Goal: Task Accomplishment & Management: Complete application form

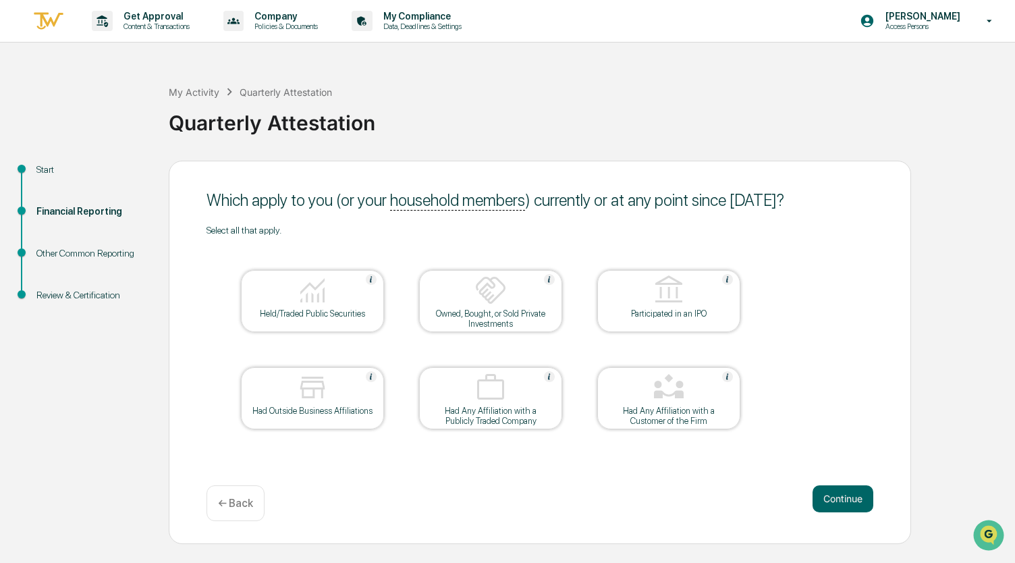
click at [320, 297] on img at bounding box center [312, 290] width 32 height 32
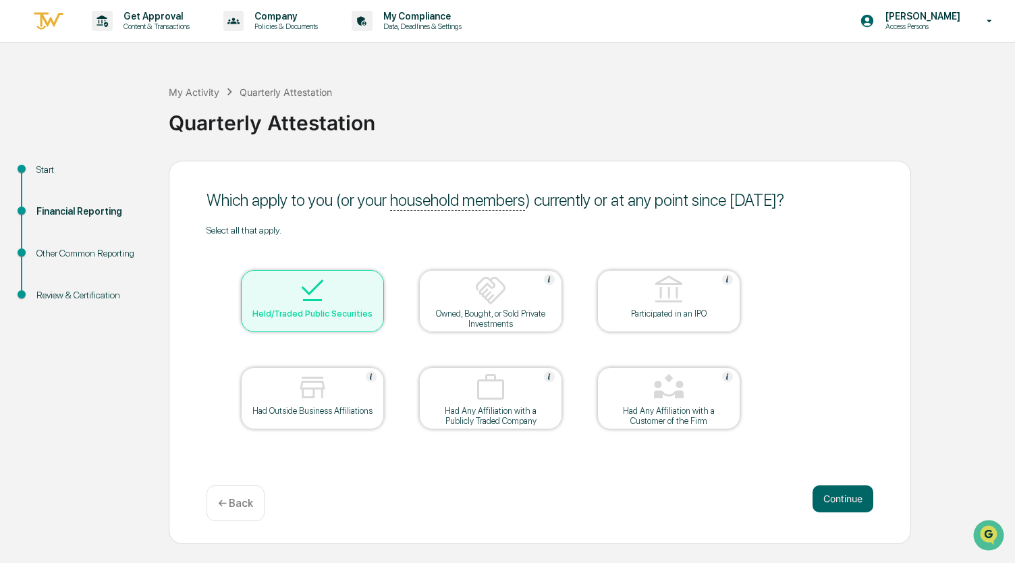
click at [309, 394] on img at bounding box center [312, 387] width 32 height 32
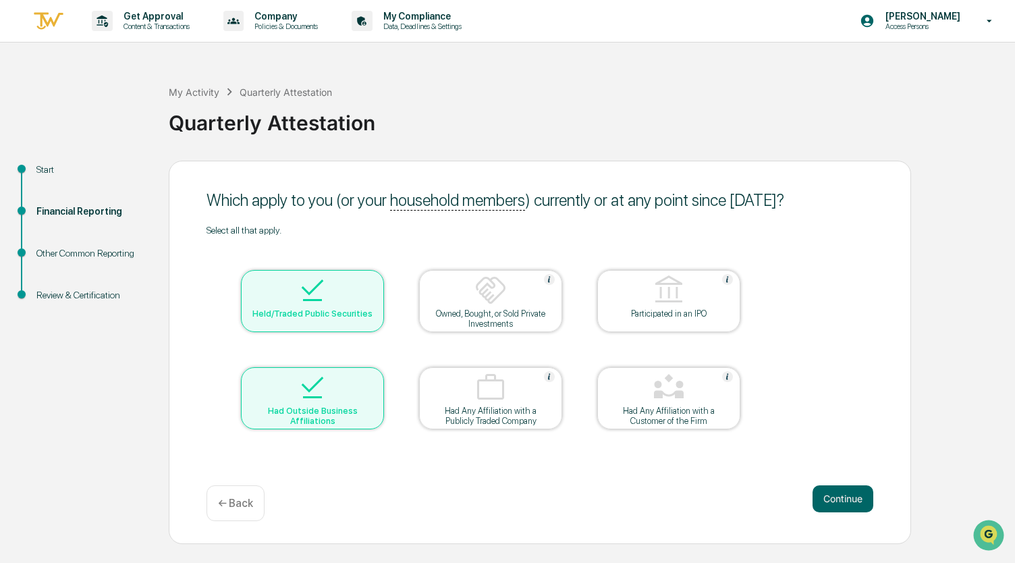
click at [666, 402] on img at bounding box center [669, 387] width 32 height 32
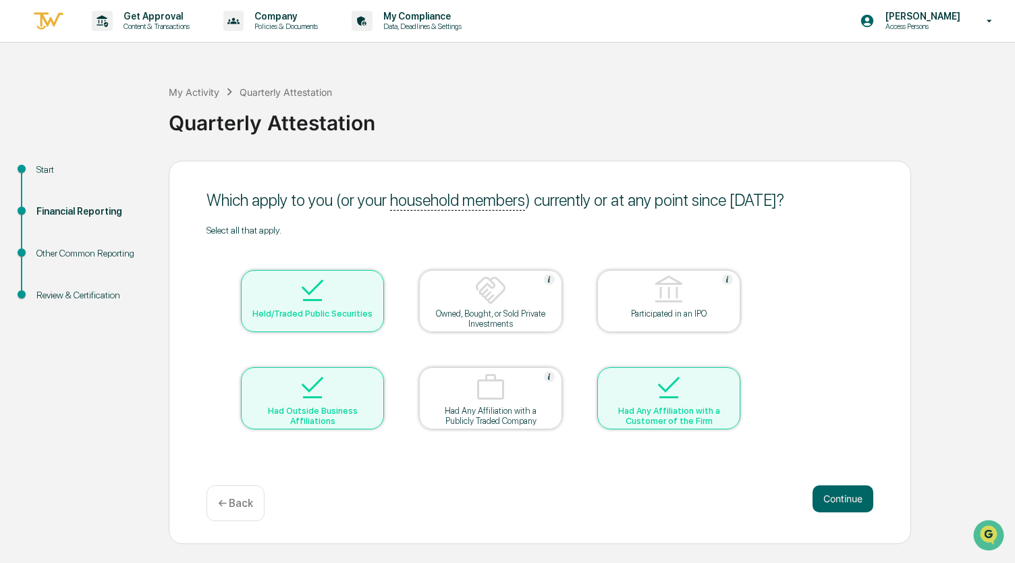
click at [968, 429] on div "Start Financial Reporting Other Common Reporting Review & Certification Which a…" at bounding box center [508, 352] width 1002 height 383
click at [851, 497] on button "Continue" at bounding box center [843, 498] width 61 height 27
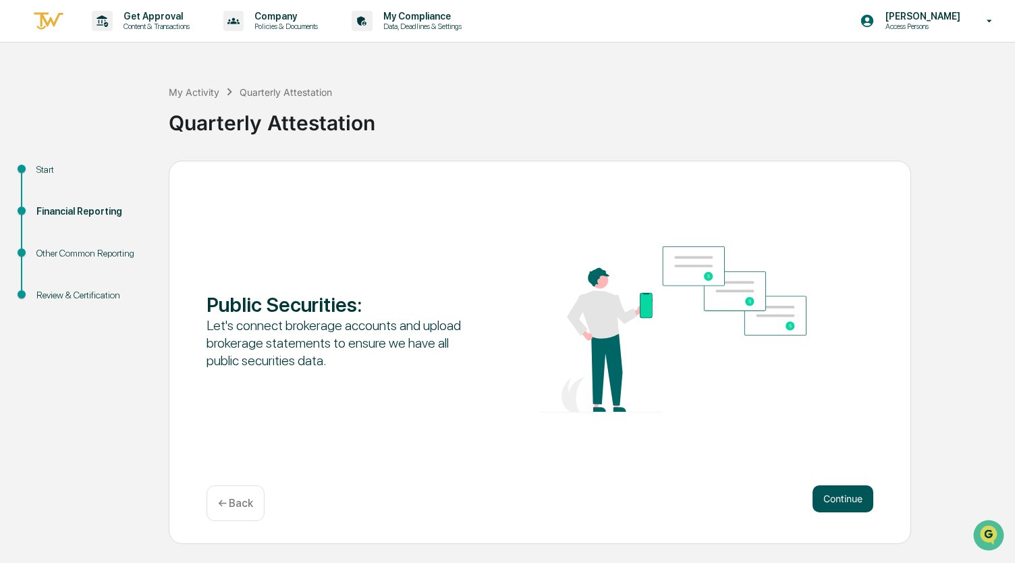
click at [841, 497] on button "Continue" at bounding box center [843, 498] width 61 height 27
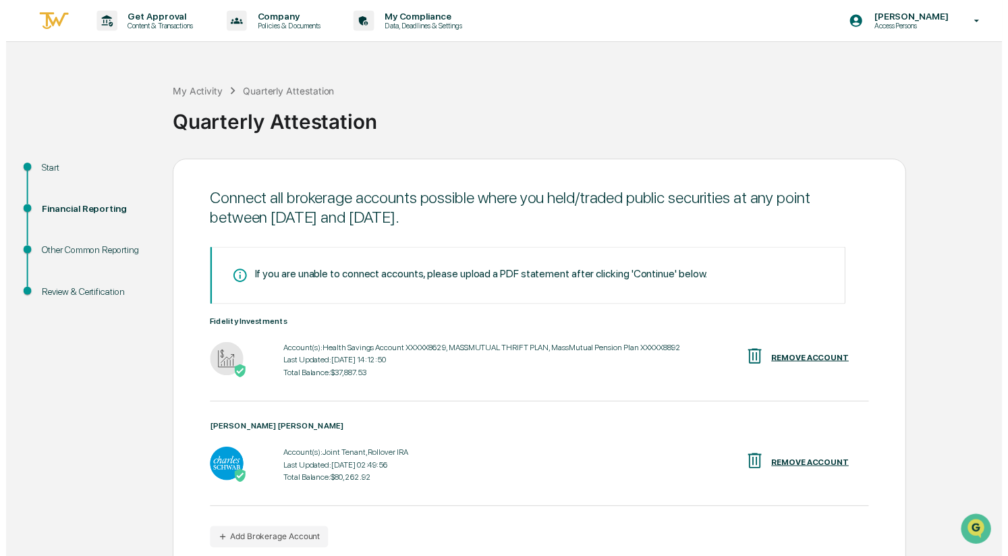
scroll to position [62, 0]
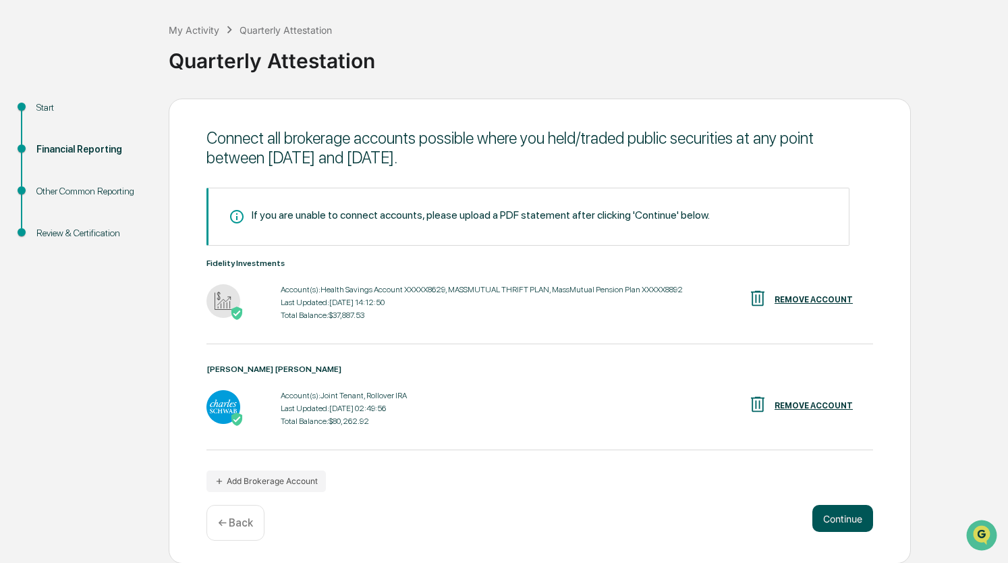
click at [841, 520] on button "Continue" at bounding box center [843, 518] width 61 height 27
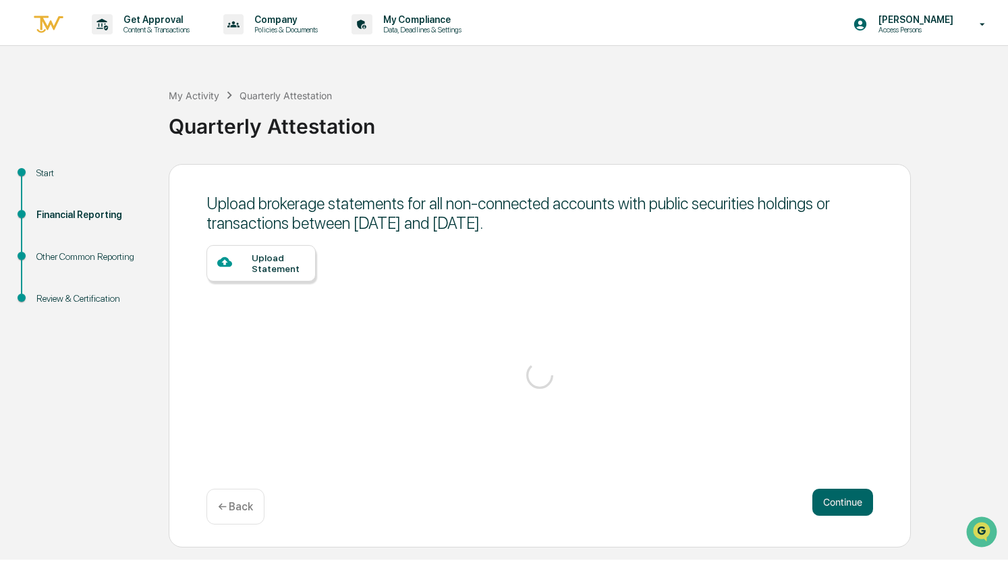
scroll to position [0, 0]
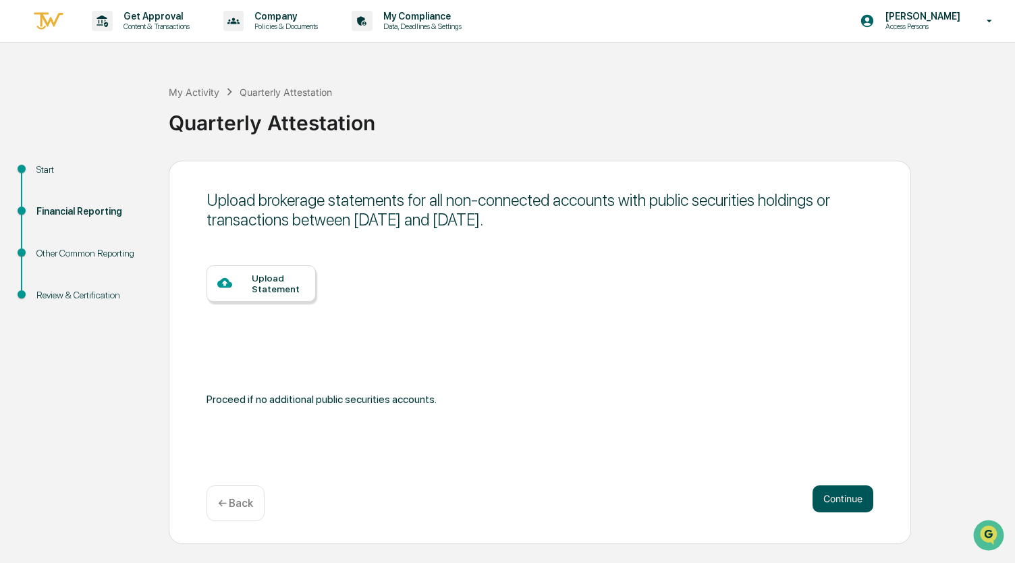
click at [840, 499] on button "Continue" at bounding box center [843, 498] width 61 height 27
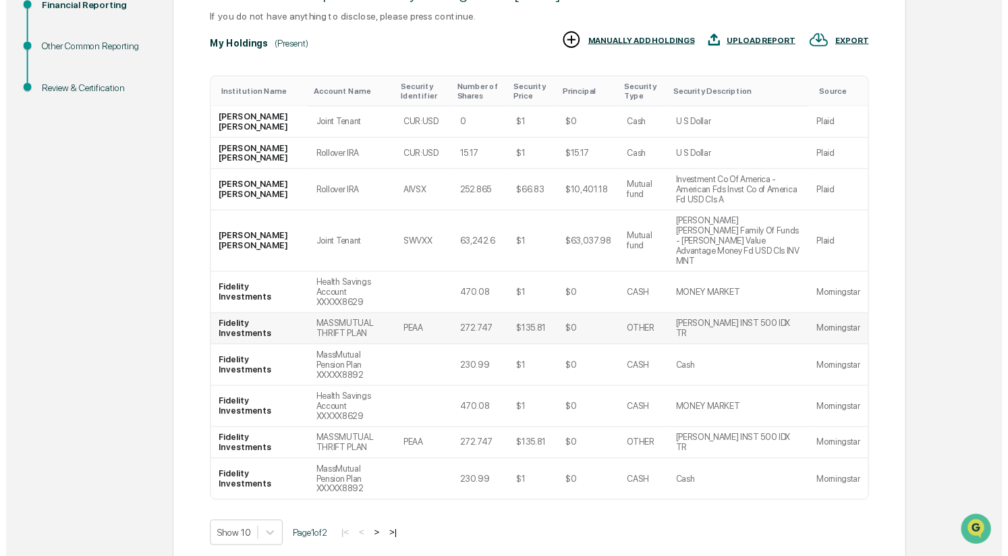
scroll to position [208, 0]
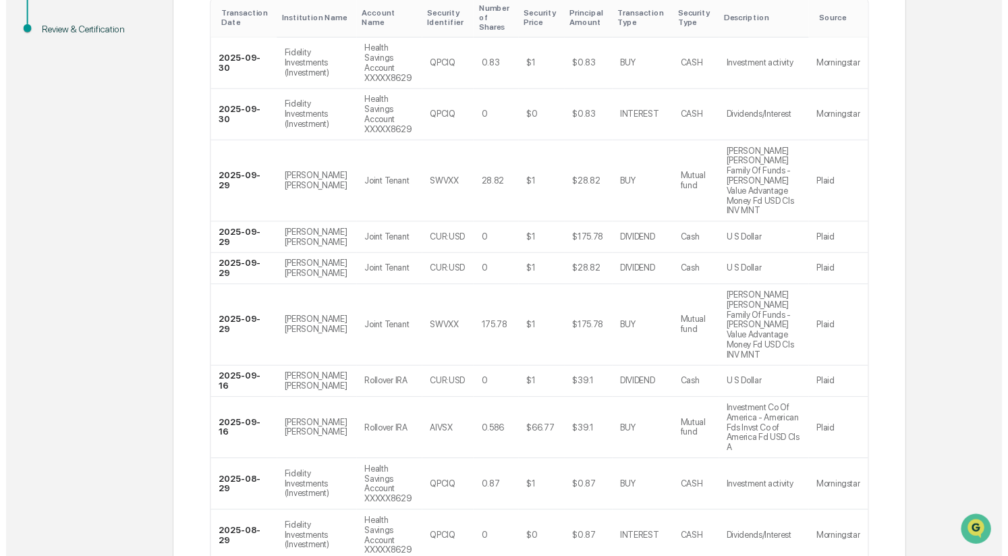
scroll to position [304, 0]
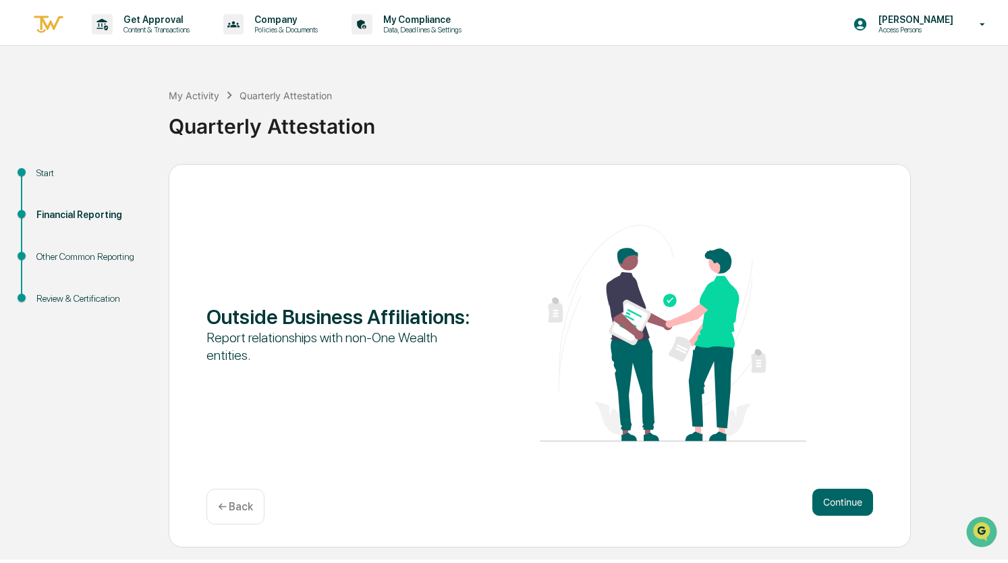
scroll to position [0, 0]
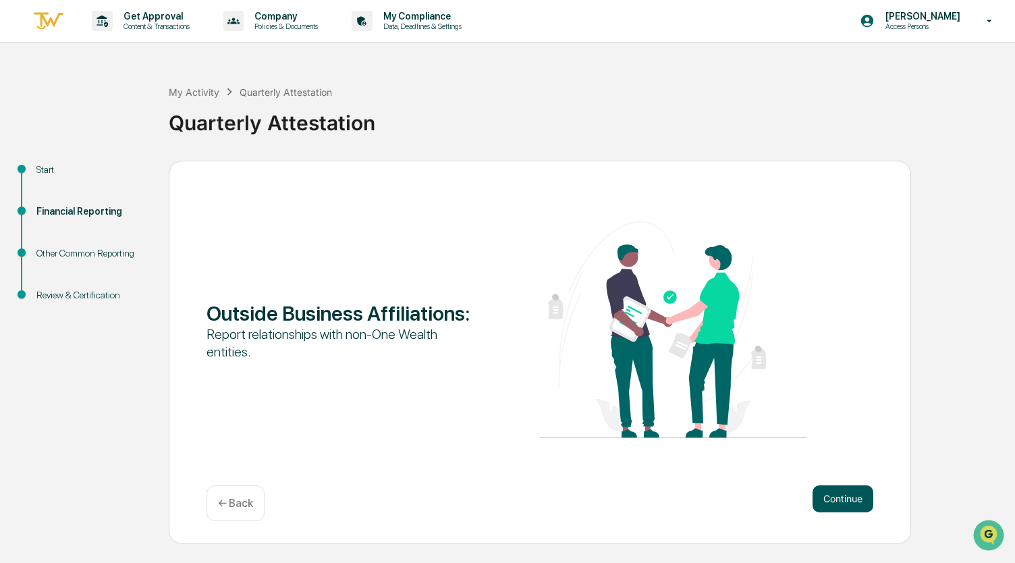
click at [838, 500] on button "Continue" at bounding box center [843, 498] width 61 height 27
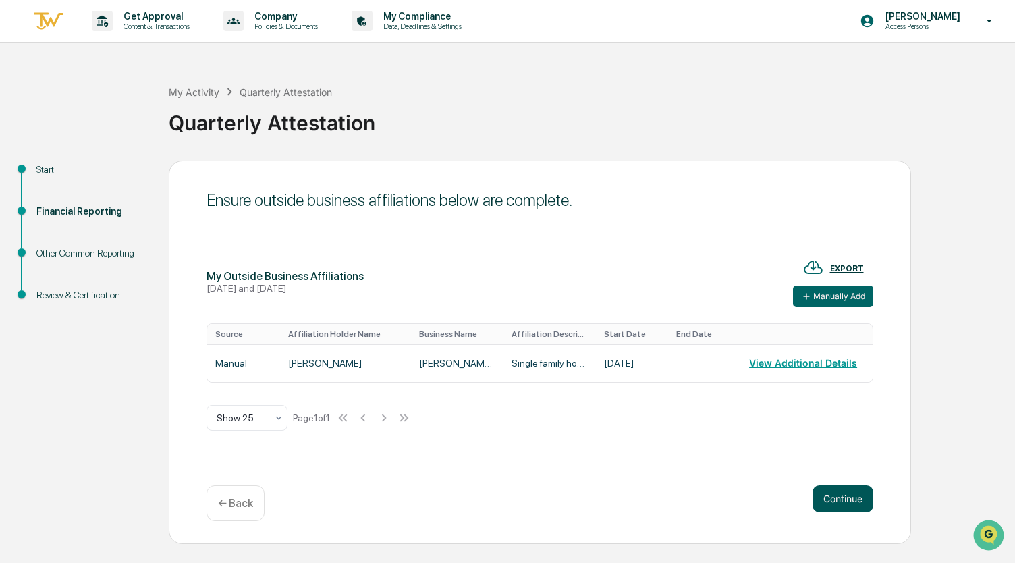
click at [841, 500] on button "Continue" at bounding box center [843, 498] width 61 height 27
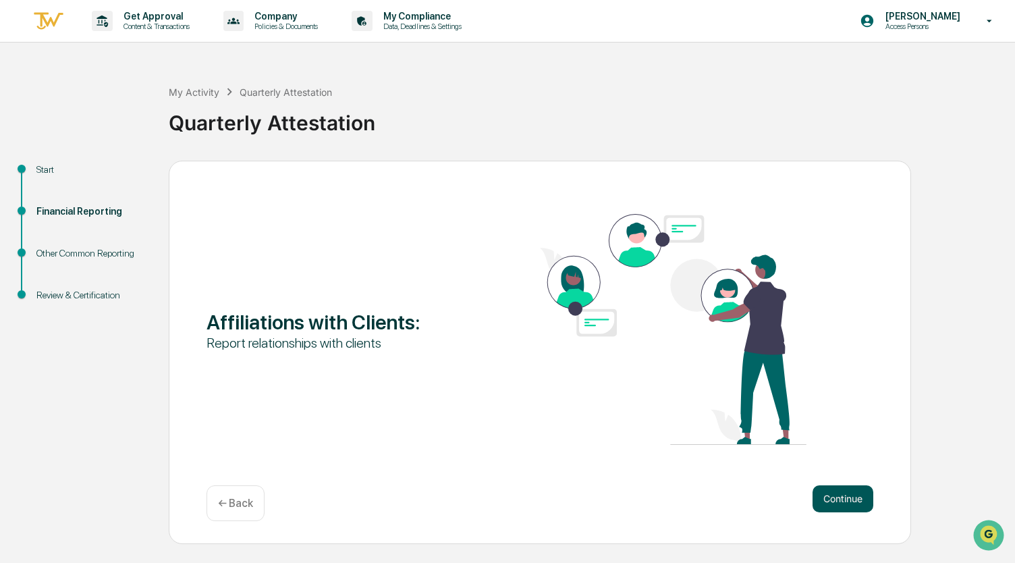
click at [853, 505] on button "Continue" at bounding box center [843, 498] width 61 height 27
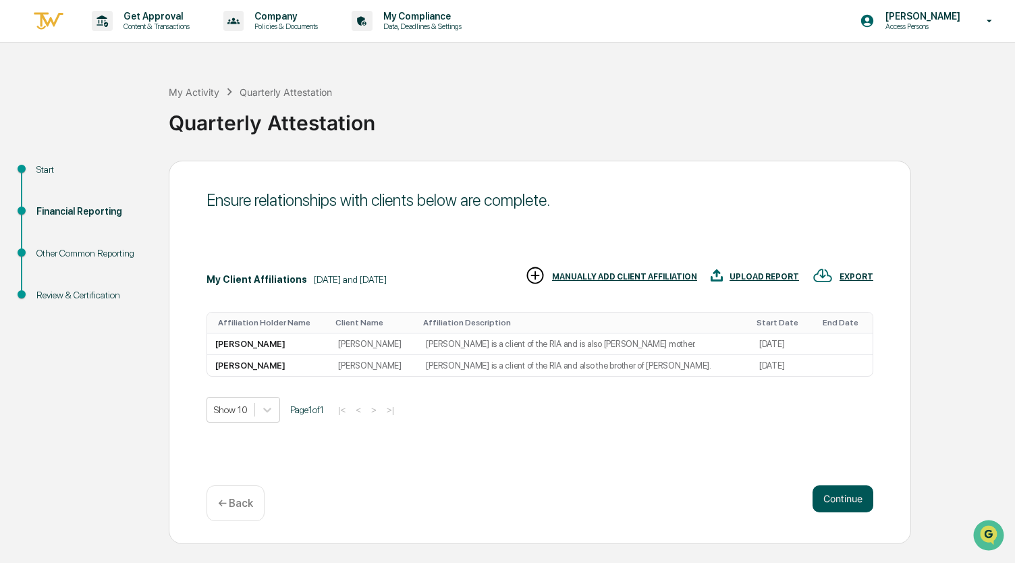
click at [845, 500] on button "Continue" at bounding box center [843, 498] width 61 height 27
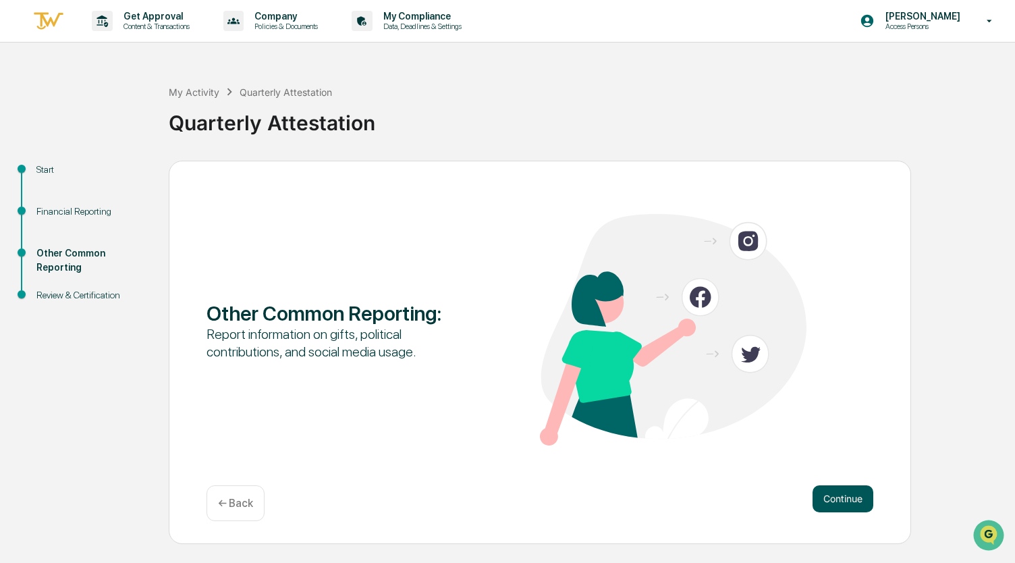
click at [842, 496] on button "Continue" at bounding box center [843, 498] width 61 height 27
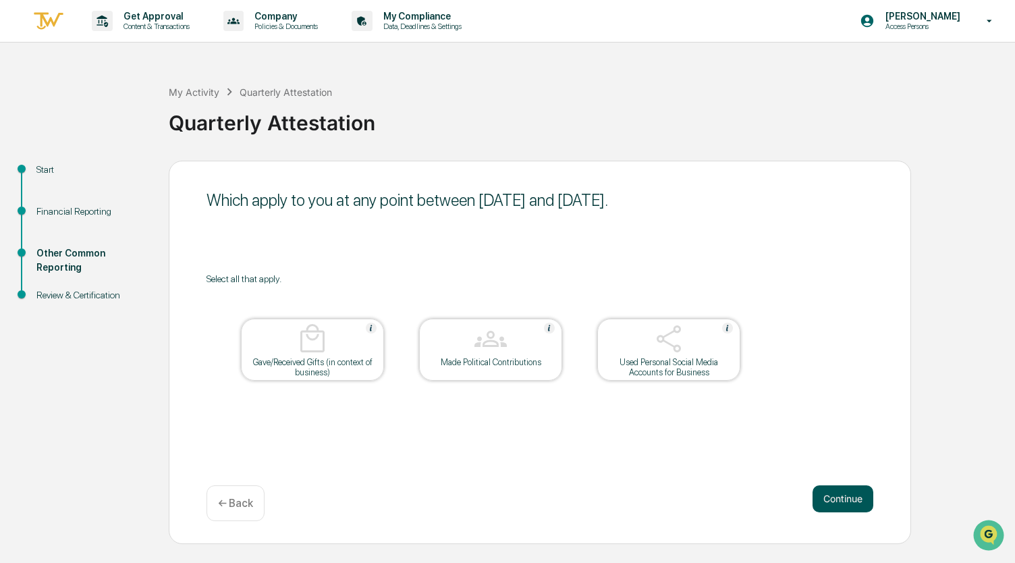
click at [846, 506] on button "Continue" at bounding box center [843, 498] width 61 height 27
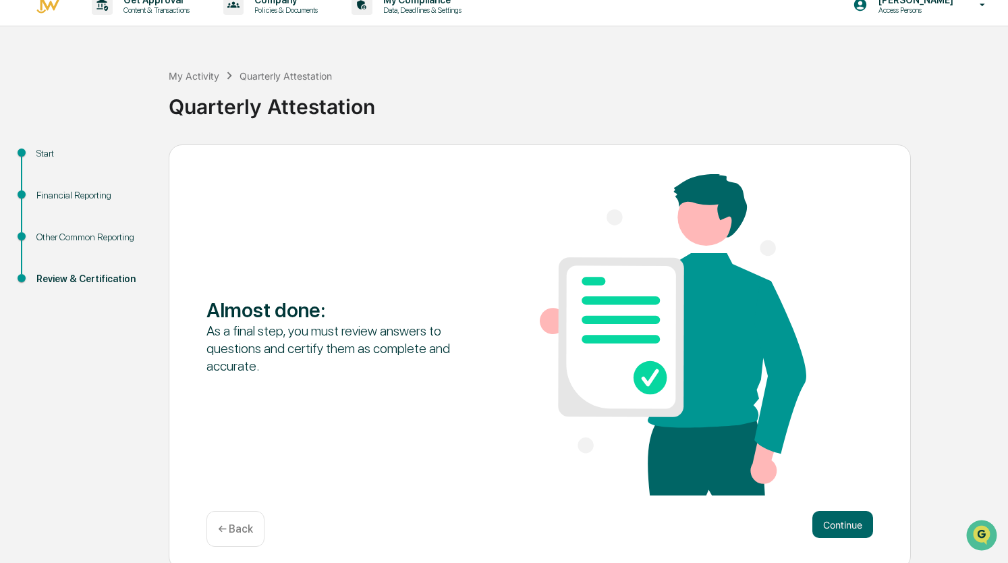
scroll to position [24, 0]
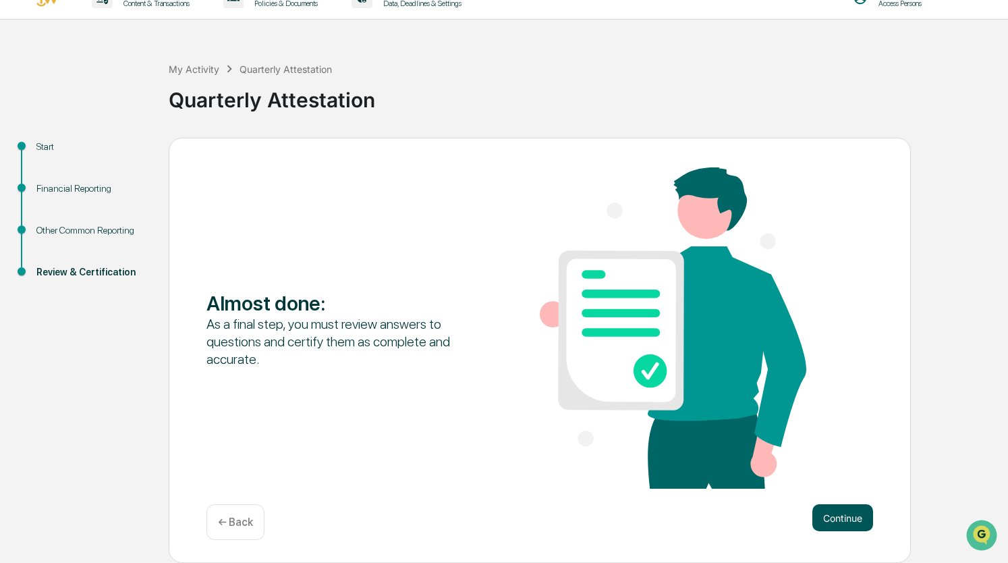
click at [844, 516] on button "Continue" at bounding box center [843, 517] width 61 height 27
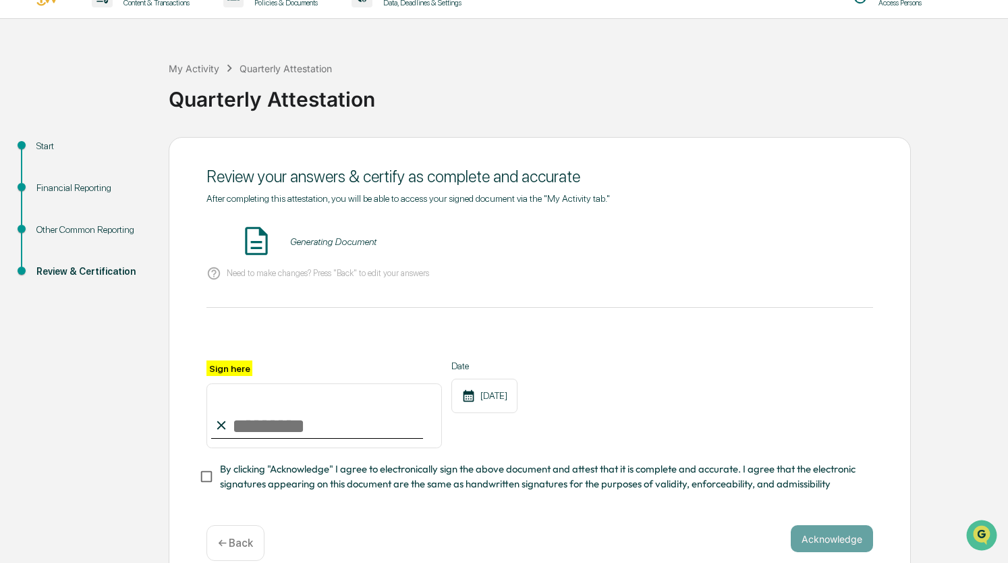
drag, startPoint x: 257, startPoint y: 425, endPoint x: 262, endPoint y: 418, distance: 8.6
click at [257, 424] on input "Sign here" at bounding box center [325, 415] width 236 height 65
type input "**********"
click at [758, 391] on div "**********" at bounding box center [540, 404] width 667 height 88
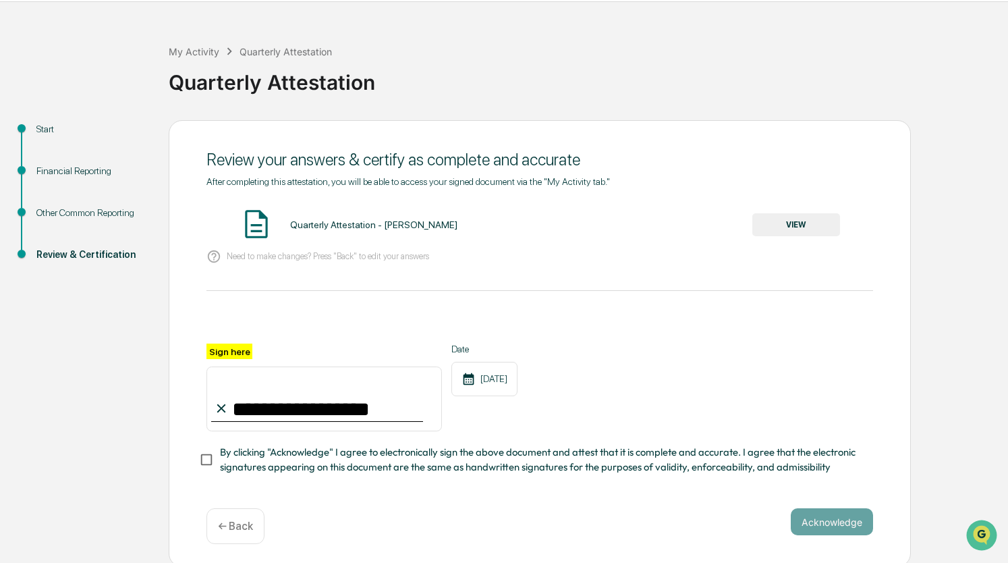
scroll to position [50, 0]
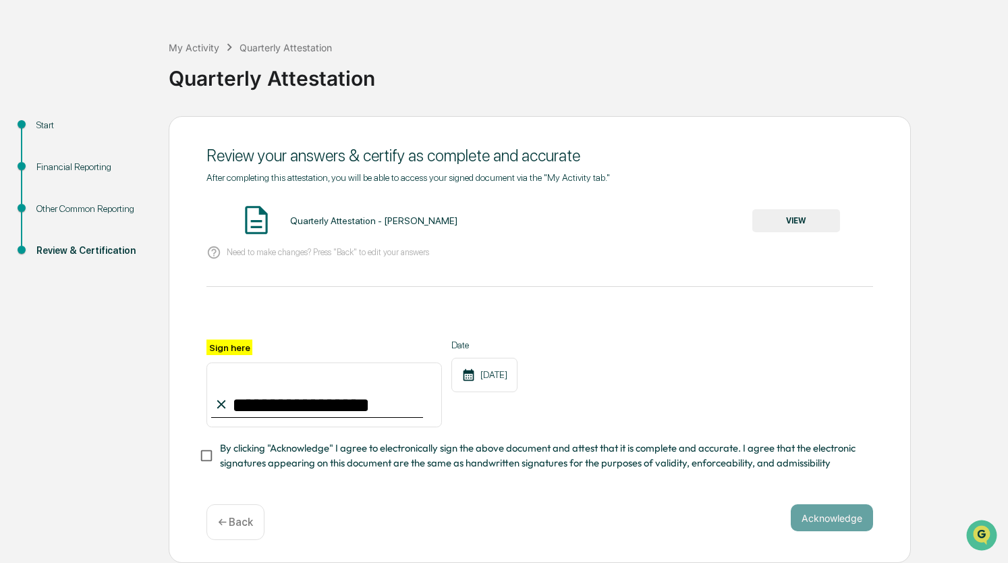
click at [789, 214] on button "VIEW" at bounding box center [797, 220] width 88 height 23
